Goal: Information Seeking & Learning: Learn about a topic

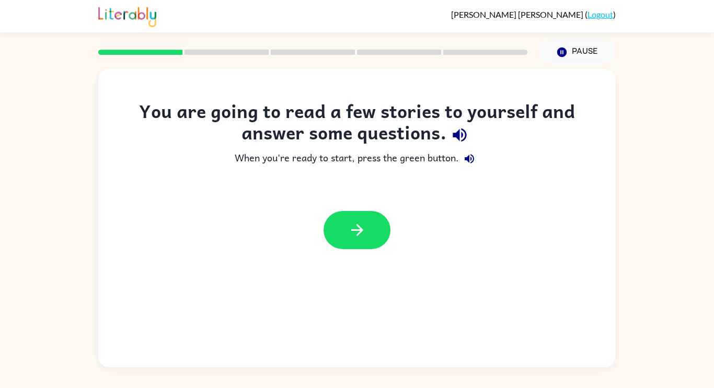
click at [402, 205] on div at bounding box center [357, 230] width 518 height 59
click at [337, 239] on button "button" at bounding box center [357, 230] width 67 height 38
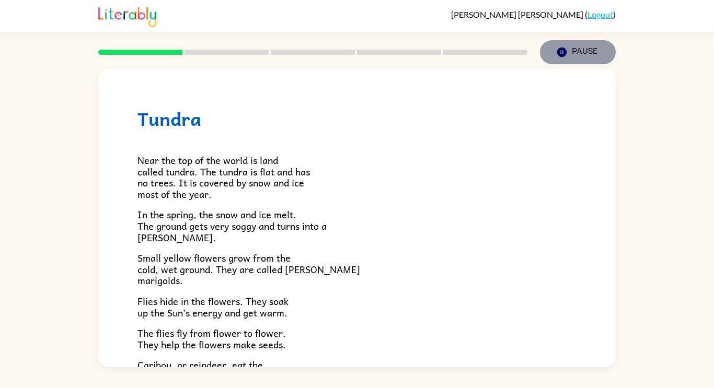
click at [560, 59] on button "Pause Pause" at bounding box center [578, 52] width 76 height 24
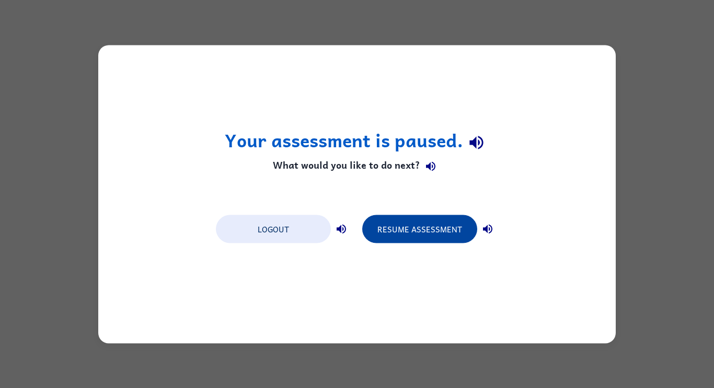
click at [436, 229] on button "Resume Assessment" at bounding box center [419, 229] width 115 height 28
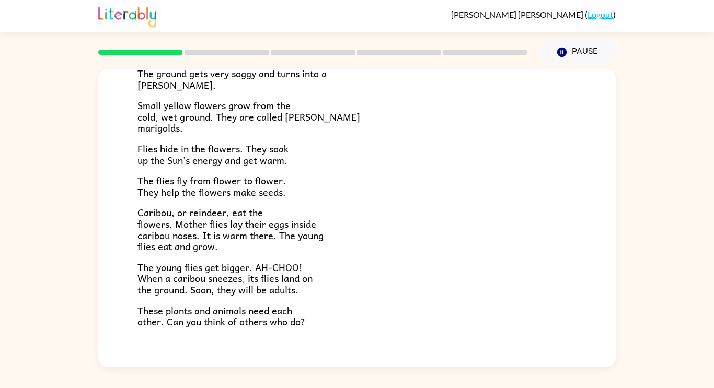
scroll to position [215, 0]
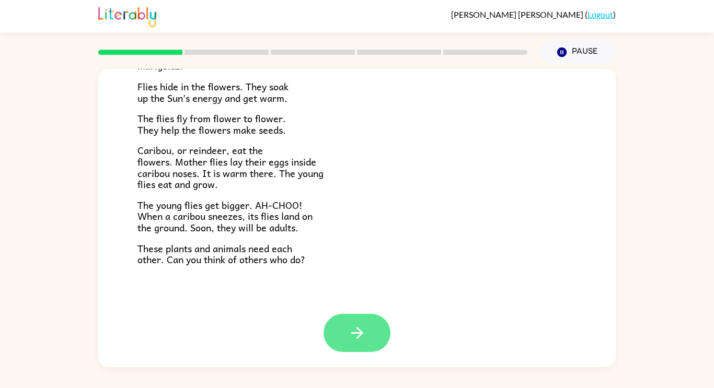
click at [354, 336] on icon "button" at bounding box center [357, 333] width 18 height 18
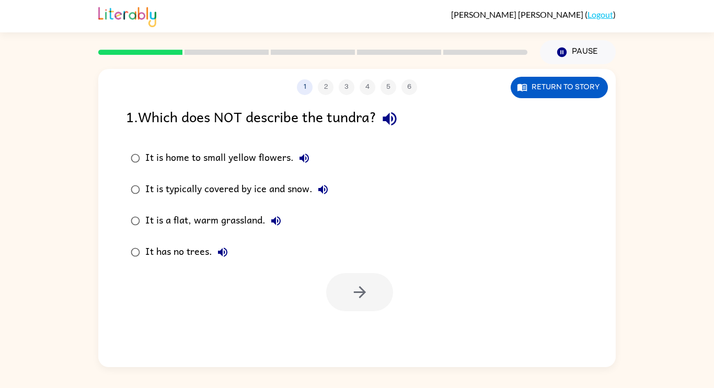
scroll to position [0, 0]
click at [390, 115] on icon "button" at bounding box center [390, 119] width 18 height 18
click at [391, 118] on icon "button" at bounding box center [390, 119] width 14 height 14
click at [376, 106] on button "button" at bounding box center [389, 119] width 27 height 27
click at [396, 115] on icon "button" at bounding box center [390, 119] width 14 height 14
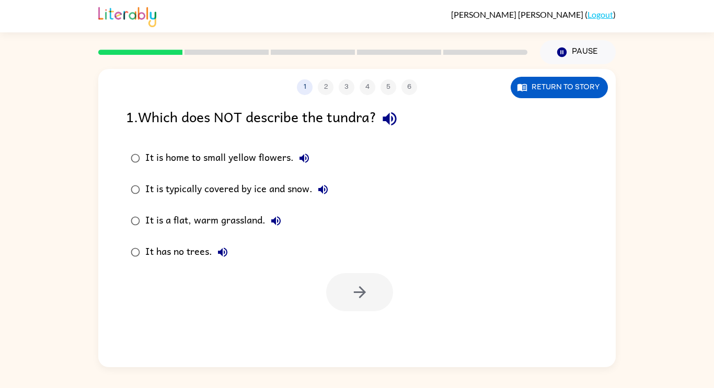
click at [305, 156] on icon "button" at bounding box center [304, 158] width 13 height 13
click at [329, 196] on icon "button" at bounding box center [323, 190] width 13 height 13
click at [276, 219] on icon "button" at bounding box center [275, 220] width 9 height 9
click at [219, 261] on button "It has no trees." at bounding box center [222, 252] width 21 height 21
click at [299, 164] on icon "button" at bounding box center [304, 158] width 13 height 13
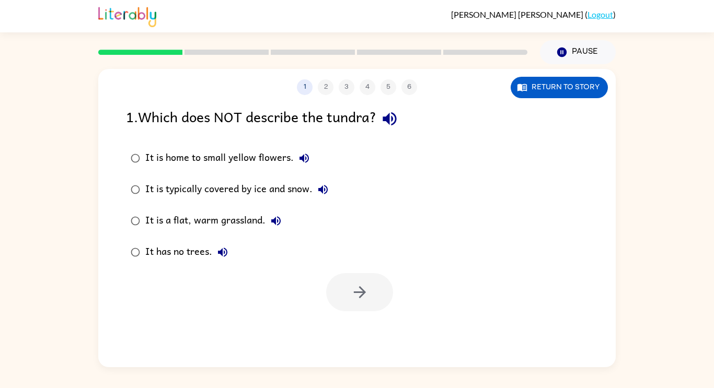
click at [328, 209] on label "It is a flat, warm grassland." at bounding box center [229, 220] width 219 height 31
click at [318, 194] on icon "button" at bounding box center [323, 190] width 13 height 13
click at [273, 228] on button "It is a flat, warm grassland." at bounding box center [276, 221] width 21 height 21
click at [372, 308] on button "button" at bounding box center [359, 292] width 67 height 38
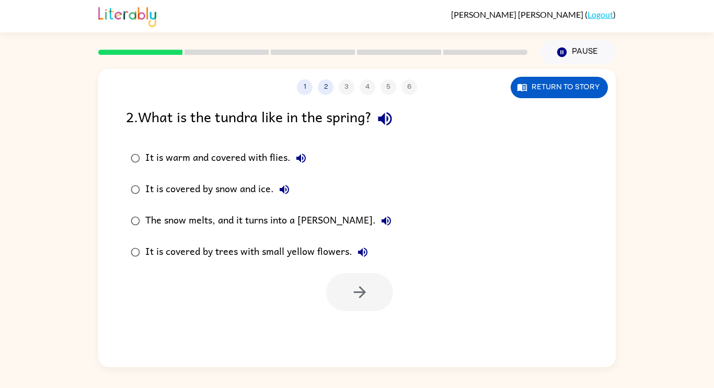
click at [388, 117] on icon "button" at bounding box center [385, 119] width 14 height 14
click at [307, 166] on button "It is warm and covered with flies." at bounding box center [301, 158] width 21 height 21
click at [286, 194] on icon "button" at bounding box center [284, 189] width 9 height 9
click at [380, 226] on icon "button" at bounding box center [386, 221] width 13 height 13
click at [365, 259] on icon "button" at bounding box center [363, 252] width 13 height 13
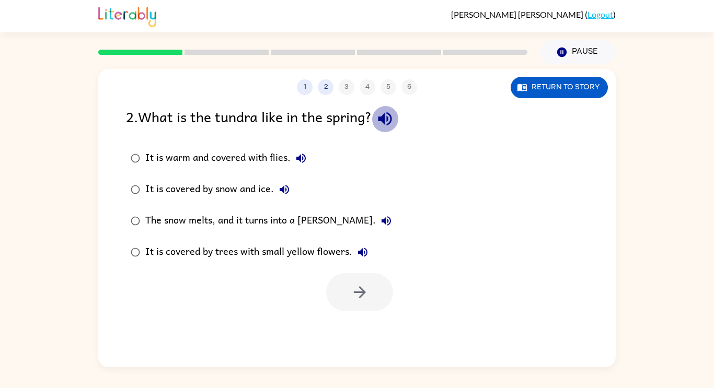
click at [387, 128] on icon "button" at bounding box center [385, 119] width 18 height 18
click at [304, 158] on icon "button" at bounding box center [301, 158] width 13 height 13
click at [295, 160] on icon "button" at bounding box center [301, 158] width 13 height 13
click at [304, 157] on icon "button" at bounding box center [300, 158] width 9 height 9
click at [289, 196] on icon "button" at bounding box center [284, 190] width 13 height 13
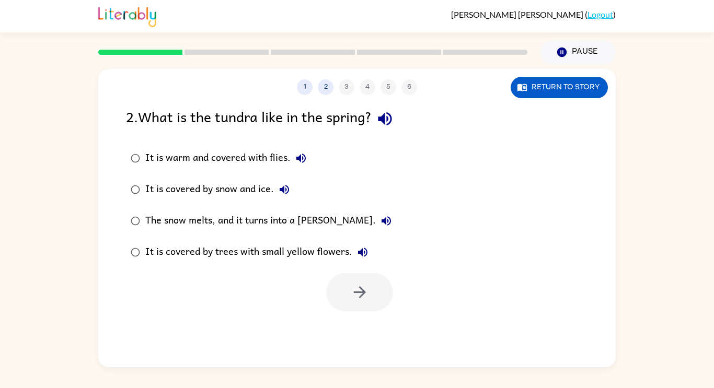
click at [177, 238] on label "It is covered by trees with small yellow flowers." at bounding box center [261, 252] width 282 height 31
click at [352, 300] on icon "button" at bounding box center [360, 292] width 18 height 18
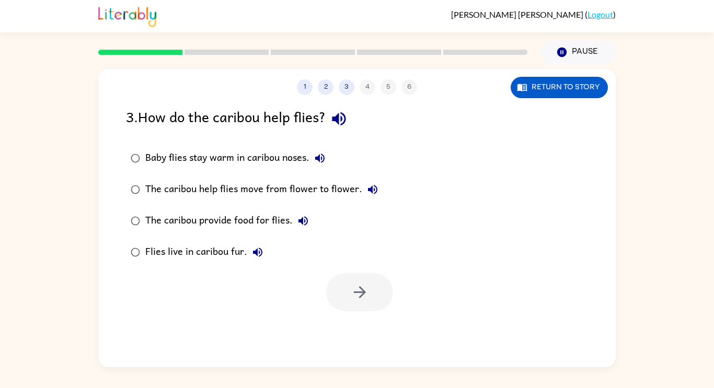
click at [340, 120] on icon "button" at bounding box center [339, 119] width 14 height 14
click at [326, 167] on button "Baby flies stay warm in caribou noses." at bounding box center [320, 158] width 21 height 21
click at [375, 294] on button "button" at bounding box center [359, 292] width 67 height 38
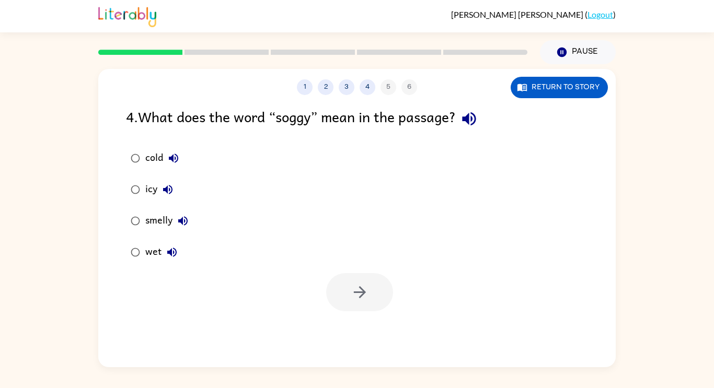
click at [471, 124] on icon "button" at bounding box center [469, 119] width 18 height 18
click at [173, 161] on icon "button" at bounding box center [173, 158] width 9 height 9
click at [168, 197] on button "icy" at bounding box center [167, 189] width 21 height 21
click at [178, 227] on icon "button" at bounding box center [183, 221] width 13 height 13
click at [172, 259] on icon "button" at bounding box center [172, 252] width 13 height 13
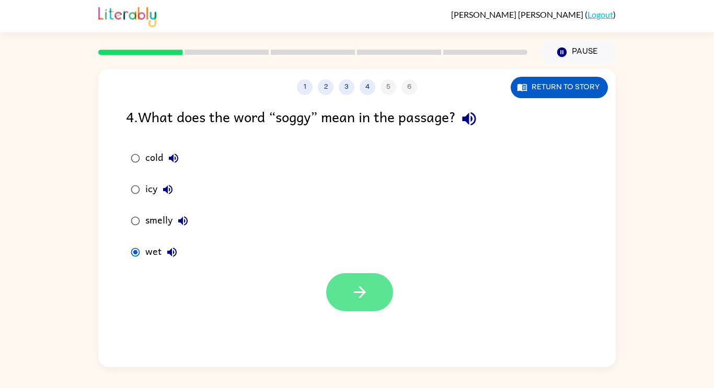
click at [357, 299] on icon "button" at bounding box center [360, 292] width 18 height 18
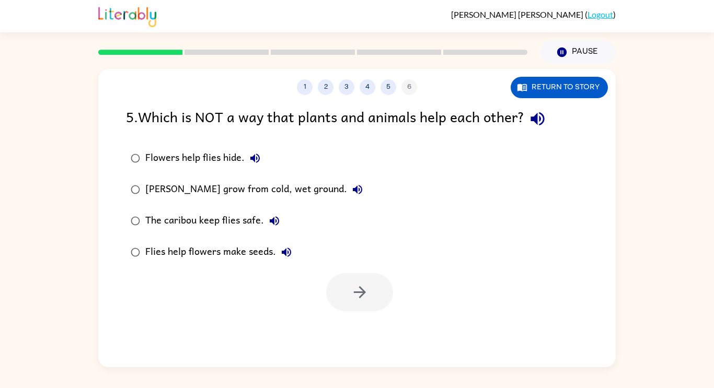
click at [534, 122] on icon "button" at bounding box center [538, 119] width 18 height 18
click at [257, 157] on icon "button" at bounding box center [255, 158] width 13 height 13
click at [353, 191] on icon "button" at bounding box center [357, 189] width 9 height 9
click at [273, 229] on button "The caribou keep flies safe." at bounding box center [274, 221] width 21 height 21
click at [276, 260] on div "Flies help flowers make seeds." at bounding box center [221, 252] width 152 height 21
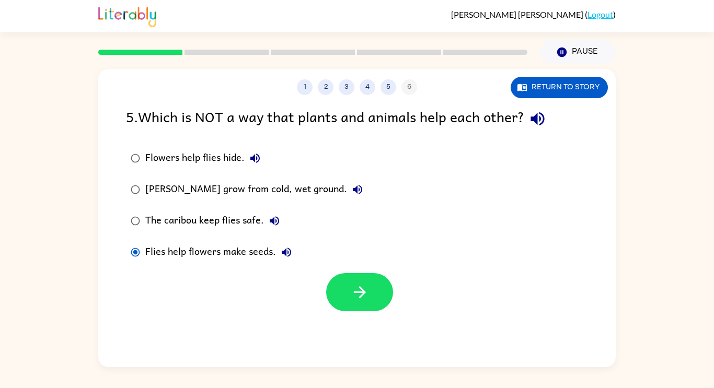
click at [282, 259] on icon "button" at bounding box center [286, 252] width 13 height 13
click at [370, 307] on button "button" at bounding box center [359, 292] width 67 height 38
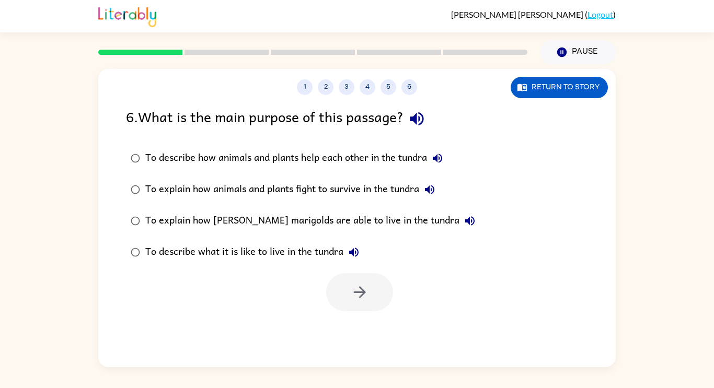
click at [415, 120] on icon "button" at bounding box center [417, 119] width 14 height 14
click at [438, 166] on button "To describe how animals and plants help each other in the tundra" at bounding box center [437, 158] width 21 height 21
click at [359, 305] on button "button" at bounding box center [359, 292] width 67 height 38
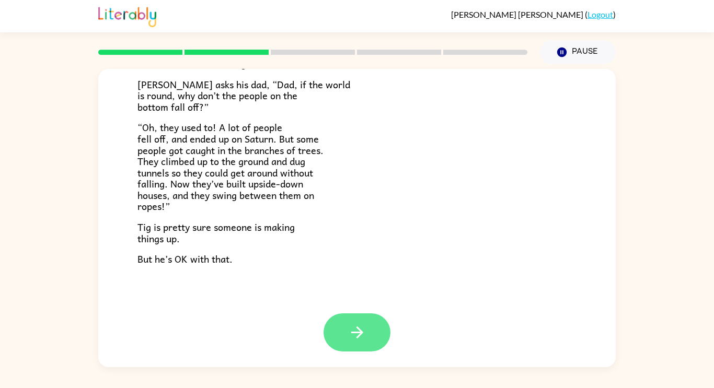
scroll to position [301, 0]
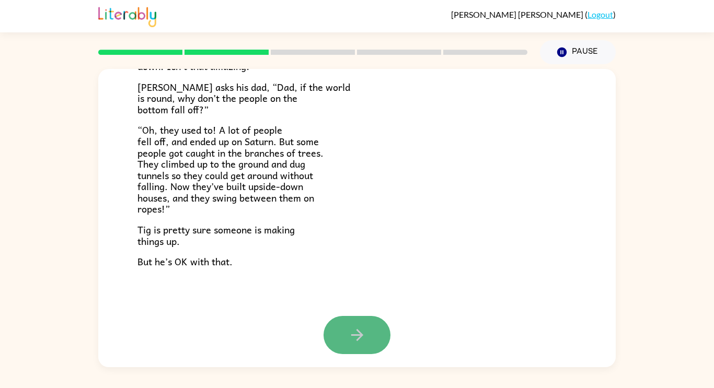
click at [354, 338] on icon "button" at bounding box center [357, 335] width 18 height 18
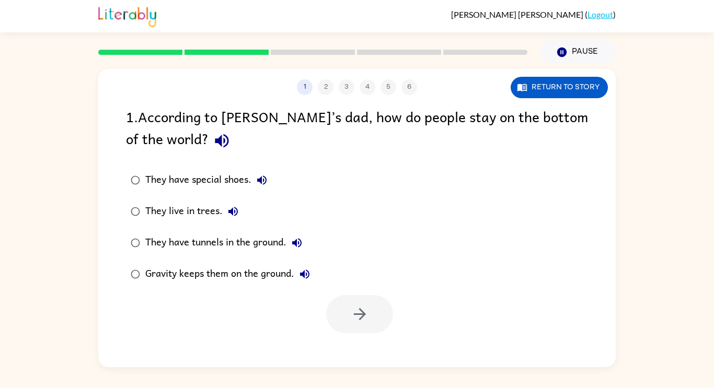
scroll to position [0, 0]
click at [215, 142] on icon "button" at bounding box center [222, 141] width 14 height 14
click at [262, 182] on icon "button" at bounding box center [261, 180] width 9 height 9
click at [233, 216] on icon "button" at bounding box center [233, 211] width 13 height 13
click at [373, 329] on button "button" at bounding box center [359, 314] width 67 height 38
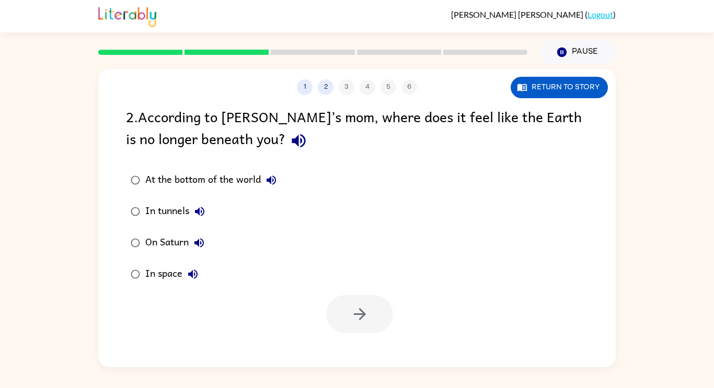
click at [292, 145] on icon "button" at bounding box center [299, 141] width 14 height 14
click at [361, 331] on button "button" at bounding box center [359, 314] width 67 height 38
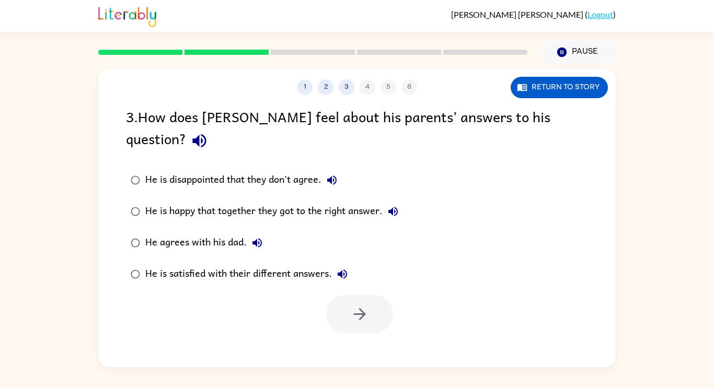
click at [206, 134] on icon "button" at bounding box center [199, 141] width 14 height 14
click at [334, 174] on icon "button" at bounding box center [332, 180] width 13 height 13
click at [353, 305] on icon "button" at bounding box center [360, 314] width 18 height 18
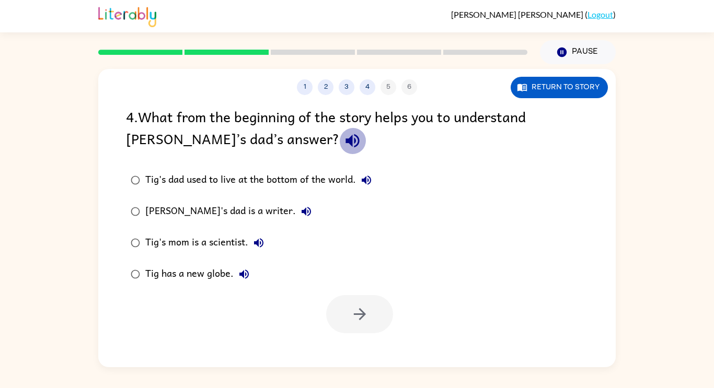
click at [346, 141] on icon "button" at bounding box center [353, 141] width 14 height 14
click at [339, 128] on button "button" at bounding box center [352, 141] width 27 height 27
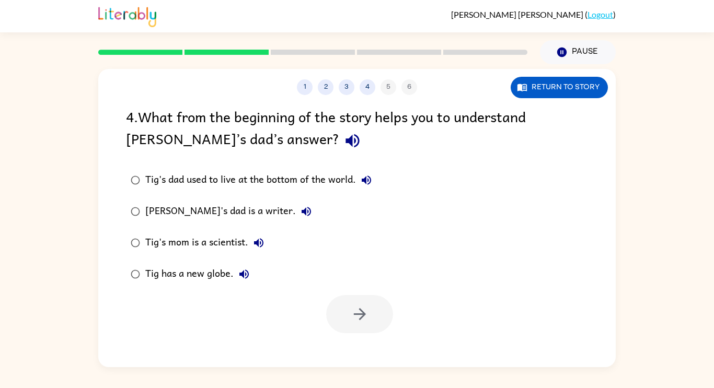
click at [339, 128] on button "button" at bounding box center [352, 141] width 27 height 27
